Goal: Information Seeking & Learning: Ask a question

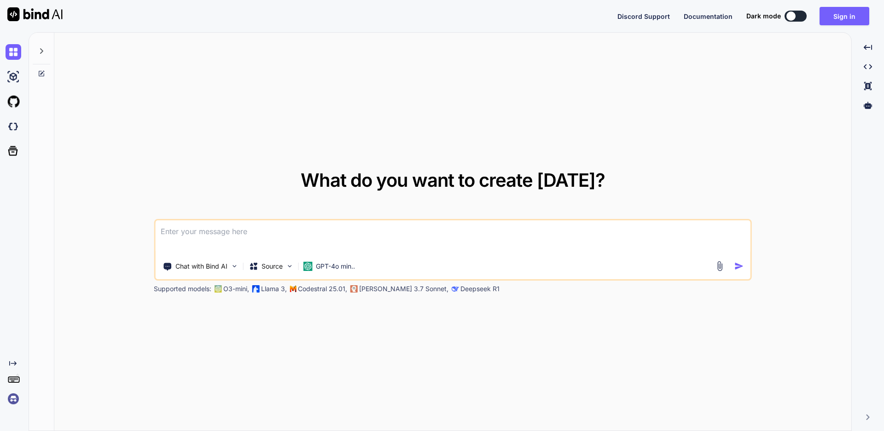
click at [301, 240] on textarea at bounding box center [452, 237] width 595 height 34
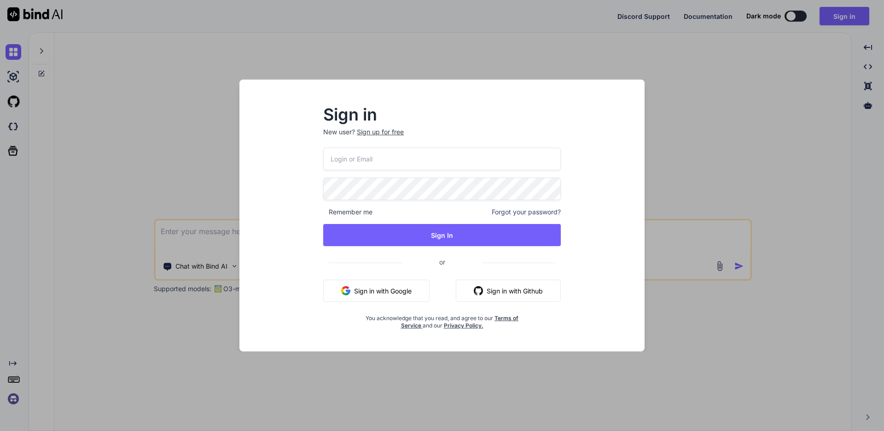
click at [437, 154] on input "email" at bounding box center [442, 159] width 238 height 23
type input "[EMAIL_ADDRESS][DOMAIN_NAME]"
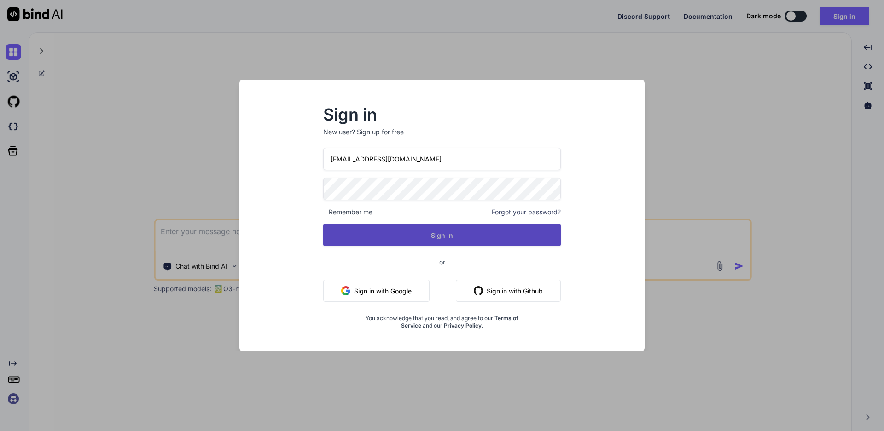
click at [460, 232] on button "Sign In" at bounding box center [442, 235] width 238 height 22
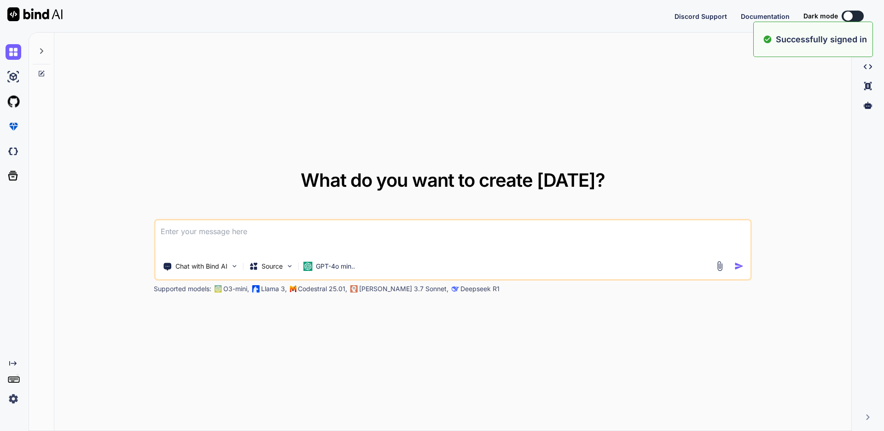
click at [295, 227] on textarea at bounding box center [452, 237] width 595 height 34
type textarea "x"
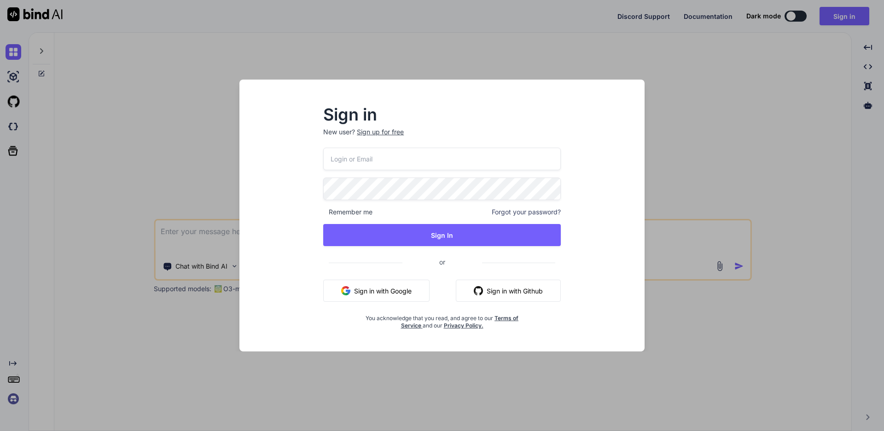
click at [666, 138] on div "Sign in New user? Sign up for free Remember me Forgot your password? Sign In or…" at bounding box center [442, 215] width 884 height 431
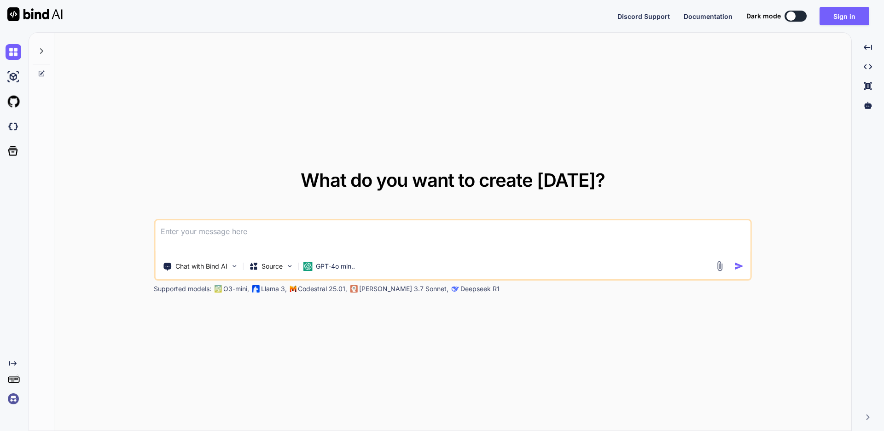
click at [256, 227] on textarea at bounding box center [452, 237] width 595 height 34
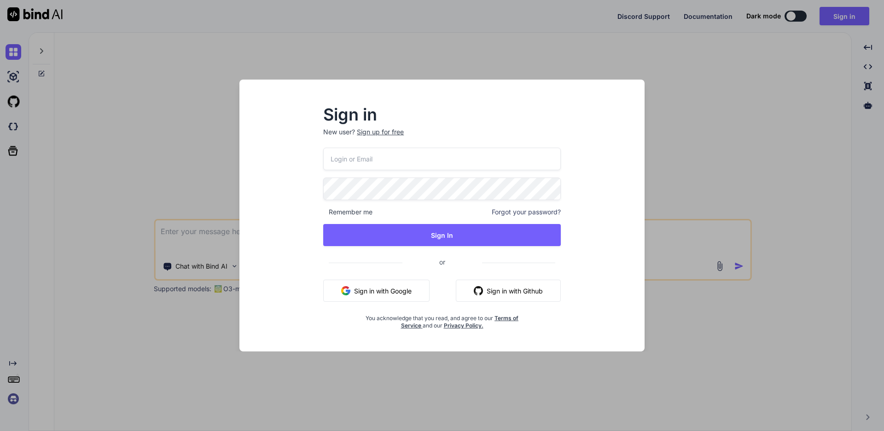
click at [385, 154] on input "email" at bounding box center [442, 159] width 238 height 23
type input "[EMAIL_ADDRESS][DOMAIN_NAME]"
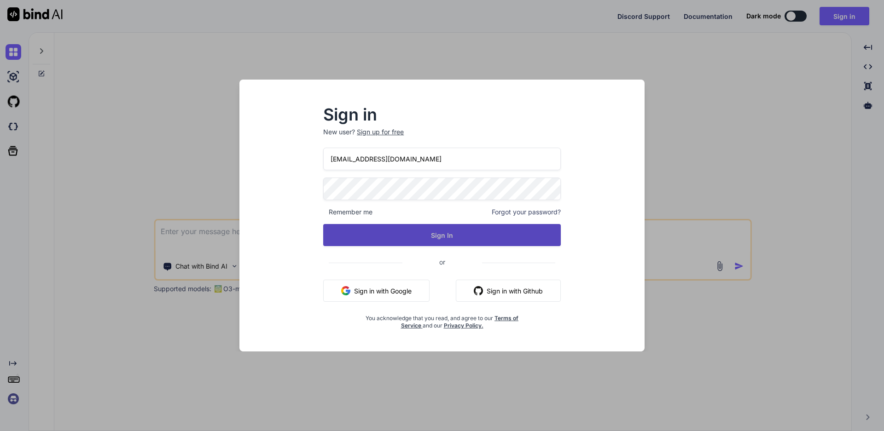
click at [400, 232] on button "Sign In" at bounding box center [442, 235] width 238 height 22
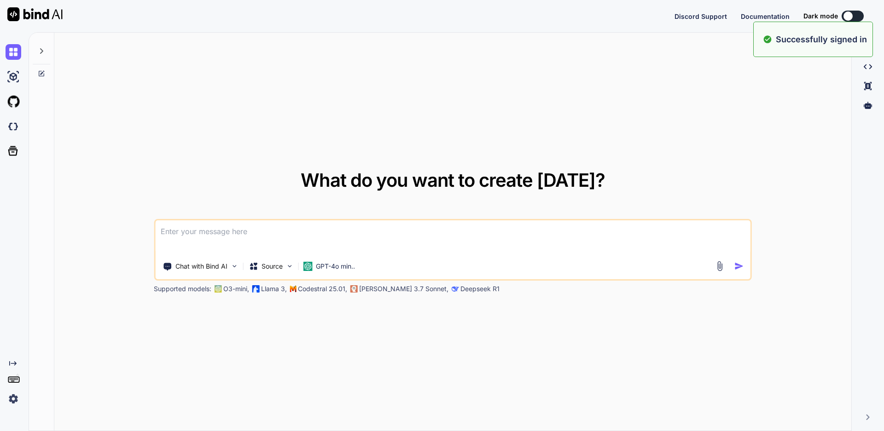
click at [186, 235] on textarea at bounding box center [452, 237] width 595 height 34
type textarea "x"
type textarea "W"
type textarea "x"
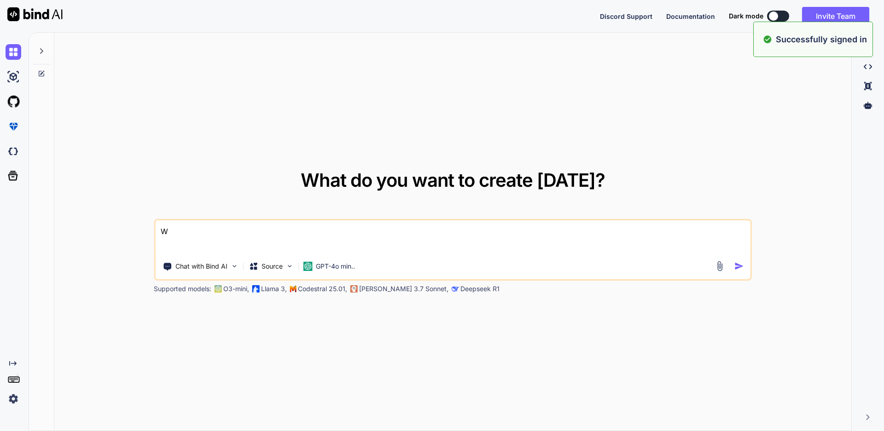
type textarea "Wh"
type textarea "x"
type textarea "Wha"
type textarea "x"
type textarea "What"
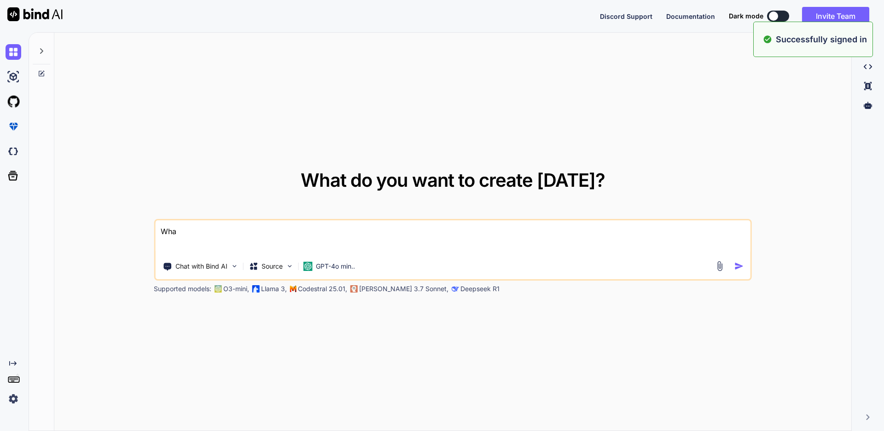
type textarea "x"
type textarea "What b"
type textarea "x"
type textarea "What"
type textarea "x"
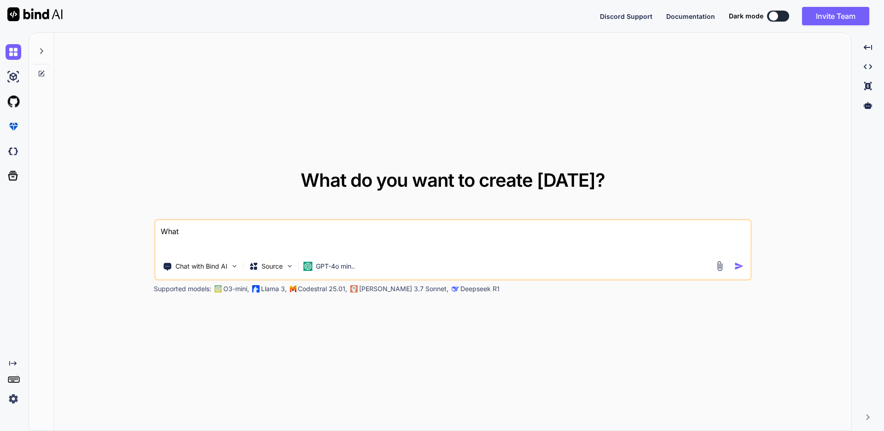
type textarea "What i"
type textarea "x"
type textarea "What is"
type textarea "x"
type textarea "What is"
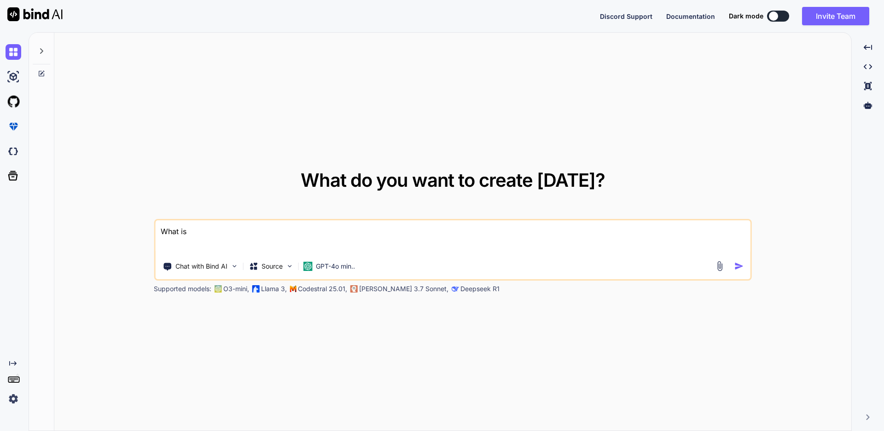
type textarea "x"
type textarea "What is a"
type textarea "x"
type textarea "What is au"
type textarea "x"
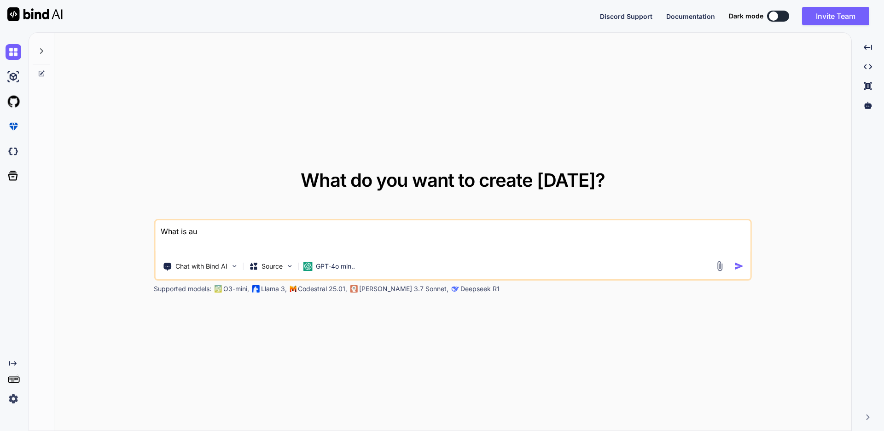
type textarea "What is aut"
type textarea "x"
type textarea "What is auth"
type textarea "x"
type textarea "What is authe"
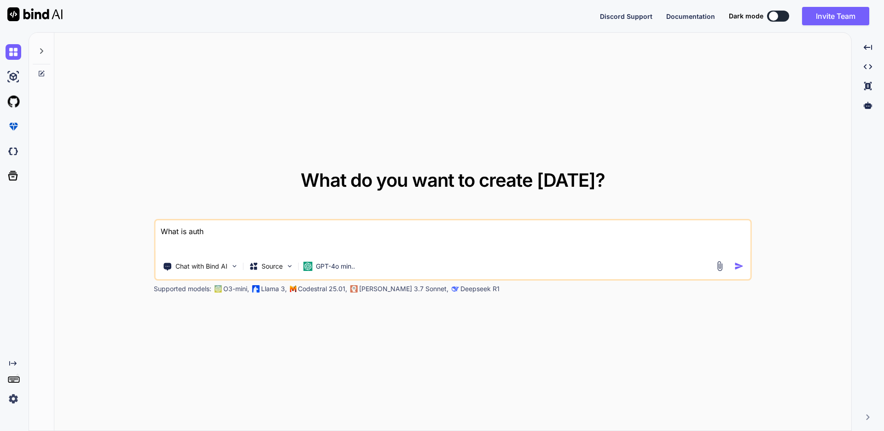
type textarea "x"
type textarea "What is authen"
type textarea "x"
type textarea "What is authent"
type textarea "x"
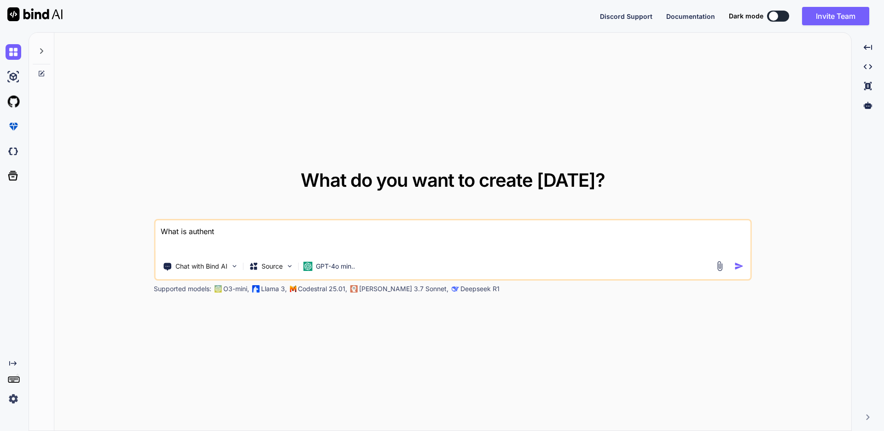
type textarea "What is authenti"
type textarea "x"
type textarea "What is authentic"
type textarea "x"
type textarea "What is authentica"
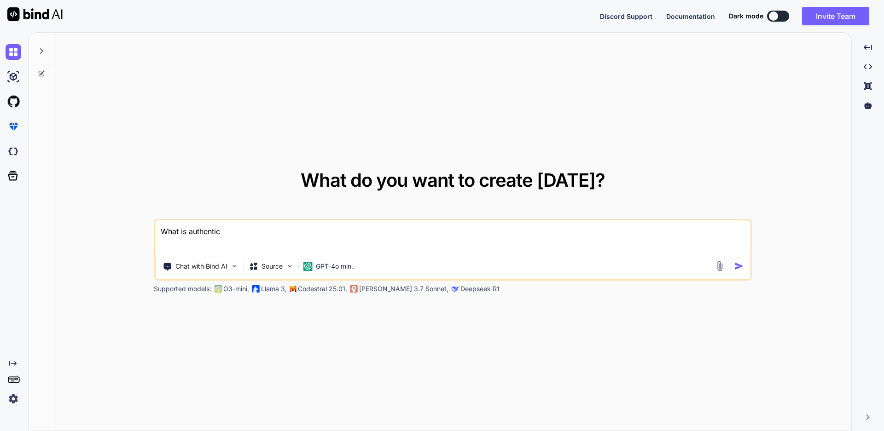
type textarea "x"
type textarea "What is authenticat"
type textarea "x"
type textarea "What is authenticati"
type textarea "x"
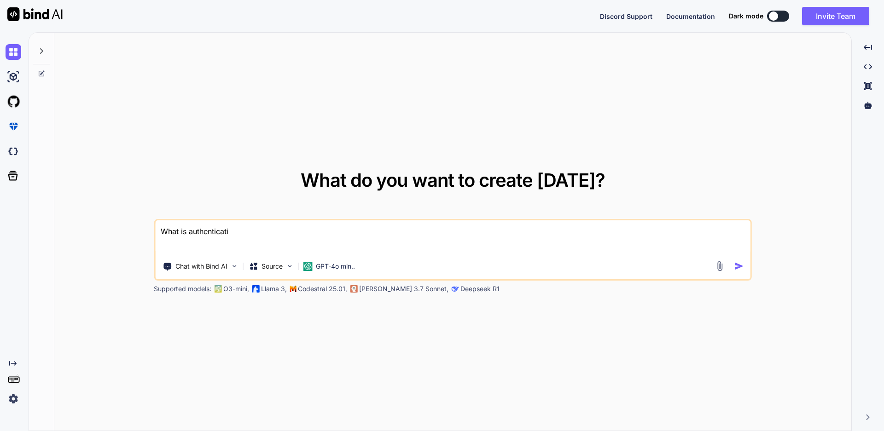
type textarea "What is authenticatio"
type textarea "x"
type textarea "What is authentication"
type textarea "x"
type textarea "What is authentication"
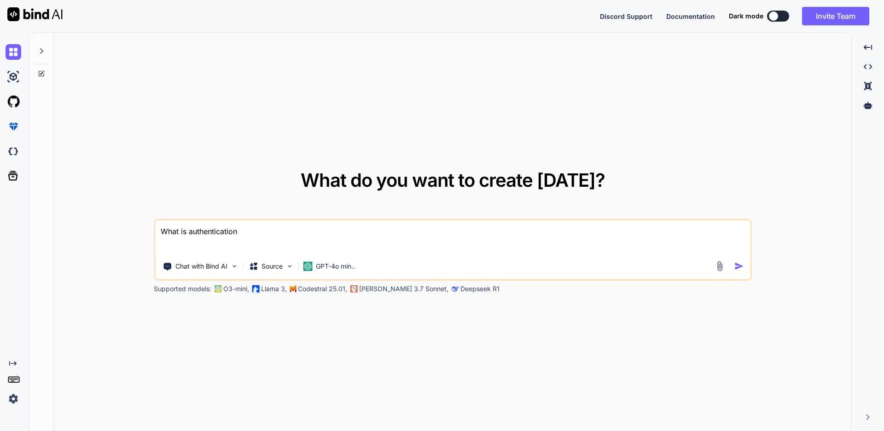
type textarea "x"
type textarea "What is authentication p"
type textarea "x"
type textarea "What is authentication po"
type textarea "x"
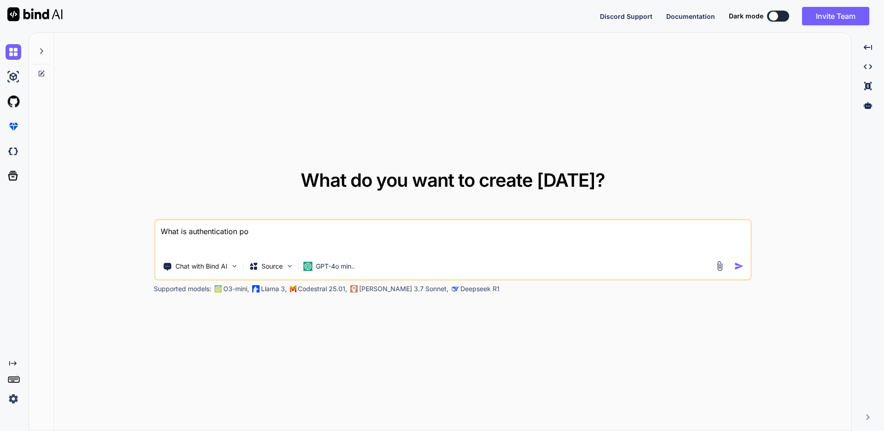
type textarea "What is authentication pop"
type textarea "x"
type textarea "What is authentication popu"
type textarea "x"
type textarea "What is authentication popup"
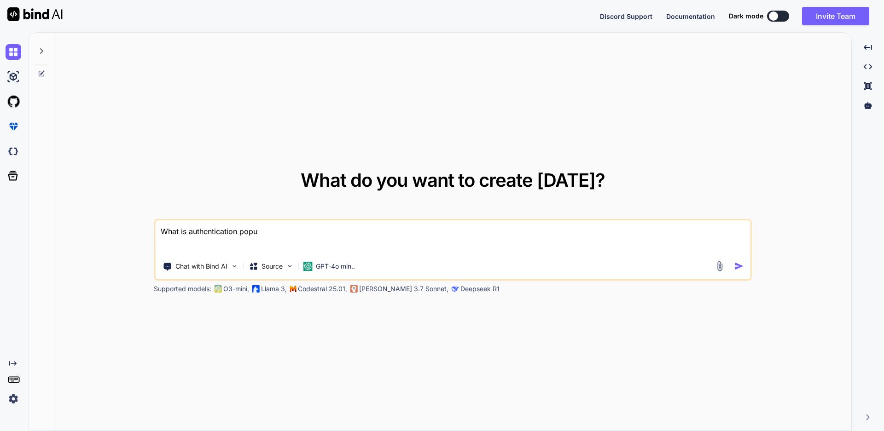
type textarea "x"
type textarea "What is authentication popup"
type textarea "x"
type textarea "What is authentication popup i"
type textarea "x"
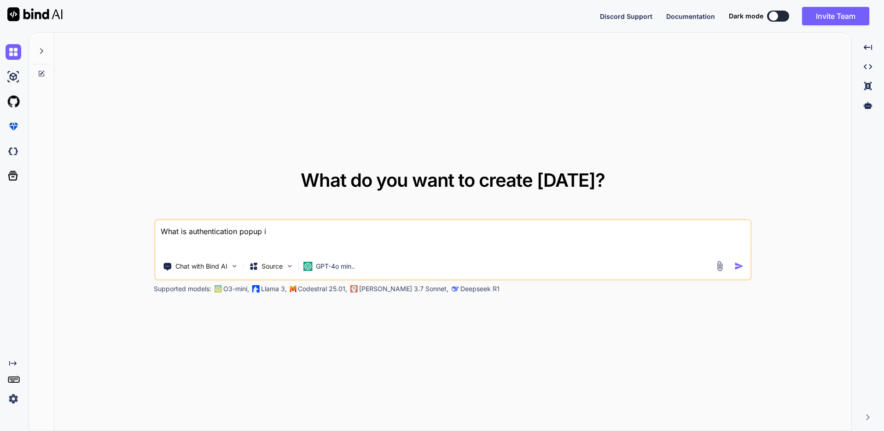
type textarea "What is authentication popup in"
type textarea "x"
type textarea "What is authentication popup in"
type textarea "x"
type textarea "What is authentication popup in s"
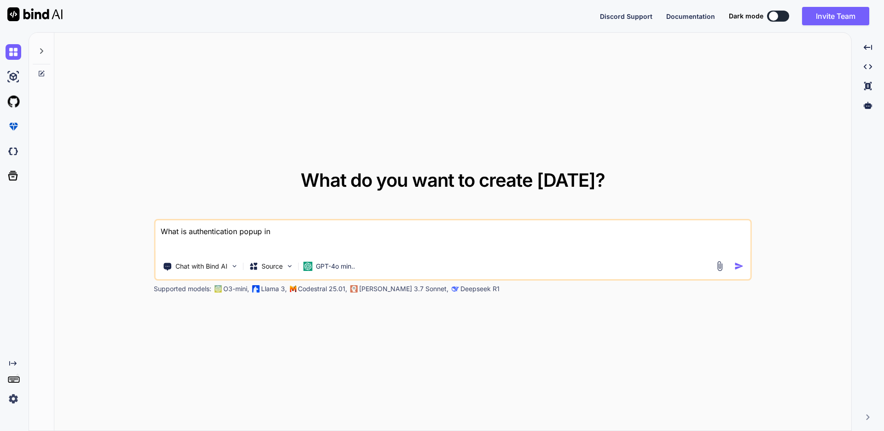
type textarea "x"
type textarea "What is authentication popup in se"
type textarea "x"
type textarea "What is authentication popup in sel"
type textarea "x"
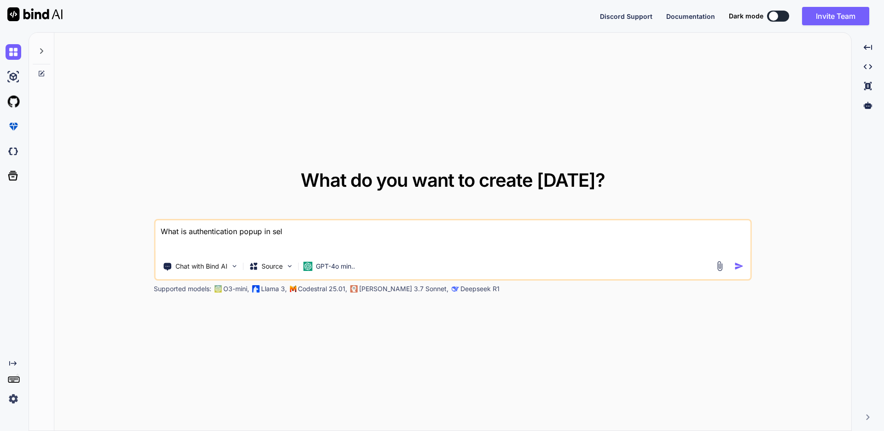
type textarea "What is authentication popup in sele"
type textarea "x"
type textarea "What is authentication popup in selen"
type textarea "x"
type textarea "What is authentication popup in seleni"
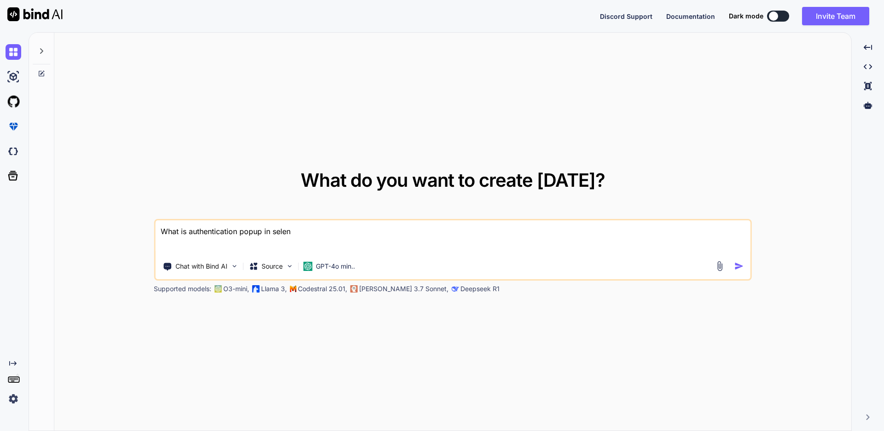
type textarea "x"
type textarea "What is authentication popup in seleniu"
type textarea "x"
type textarea "What is authentication popup in selenium"
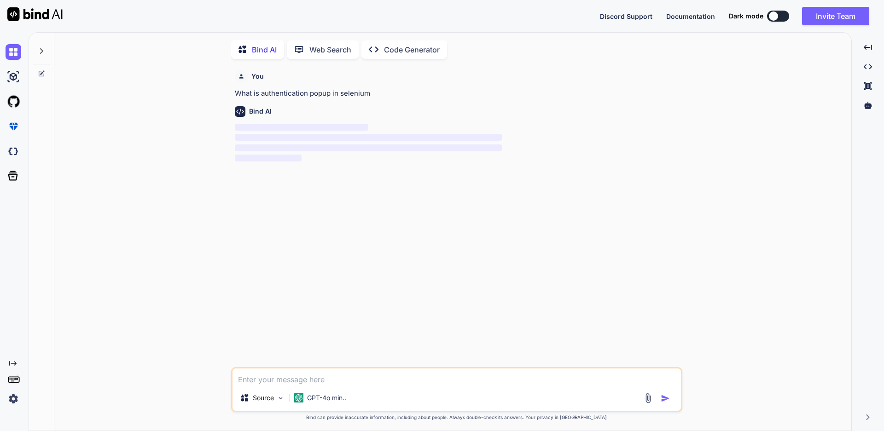
scroll to position [4, 0]
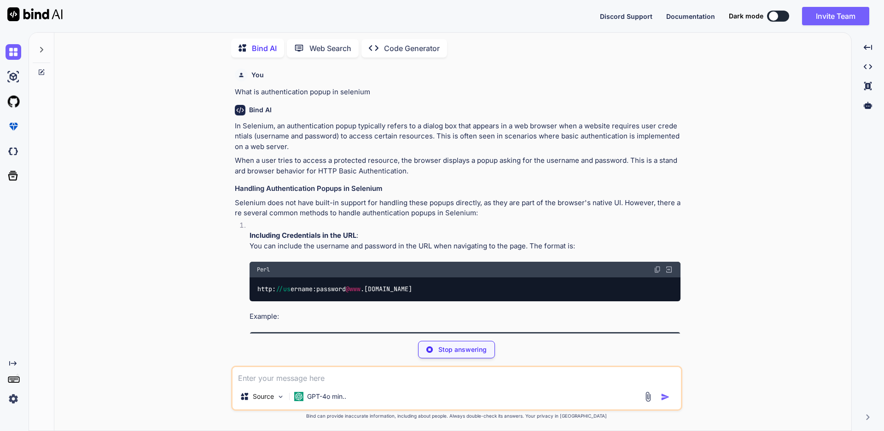
type textarea "x"
